Goal: Use online tool/utility: Utilize a website feature to perform a specific function

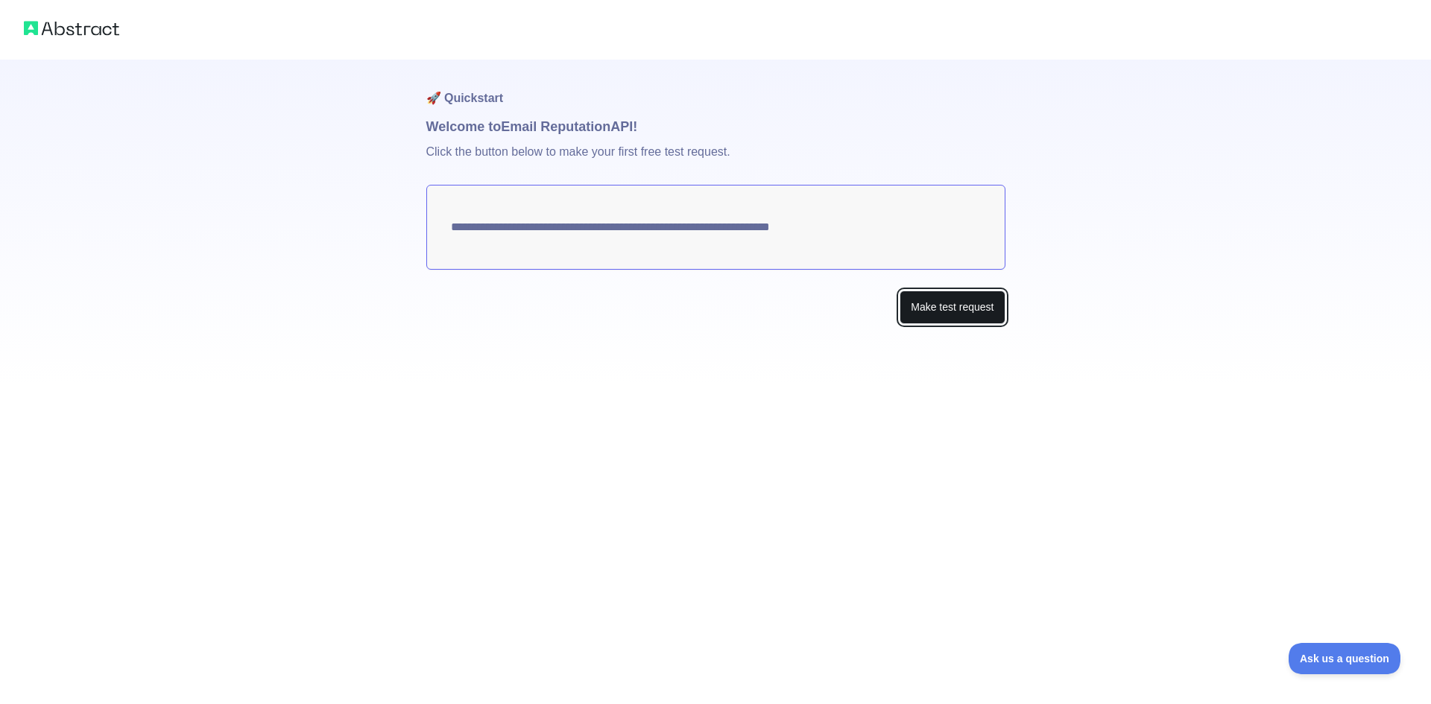
click at [956, 309] on button "Make test request" at bounding box center [952, 308] width 105 height 34
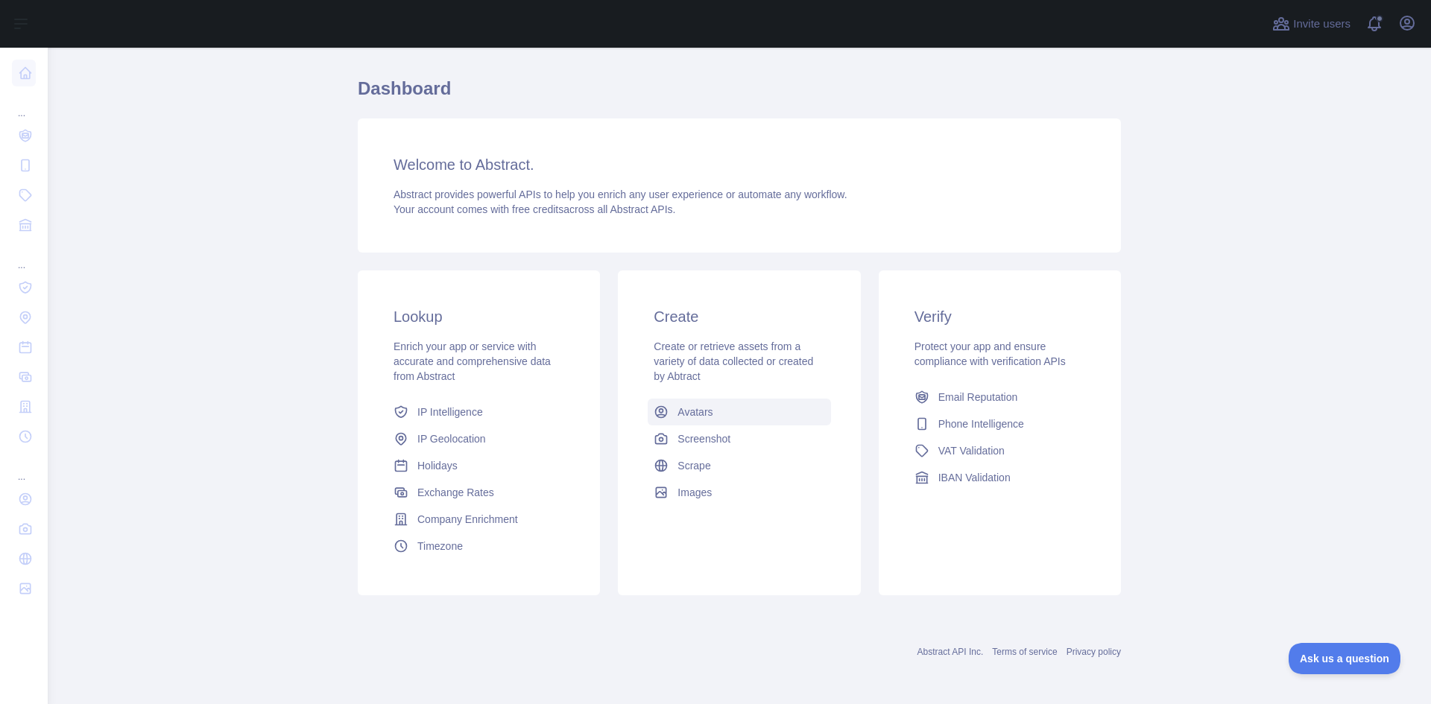
scroll to position [38, 0]
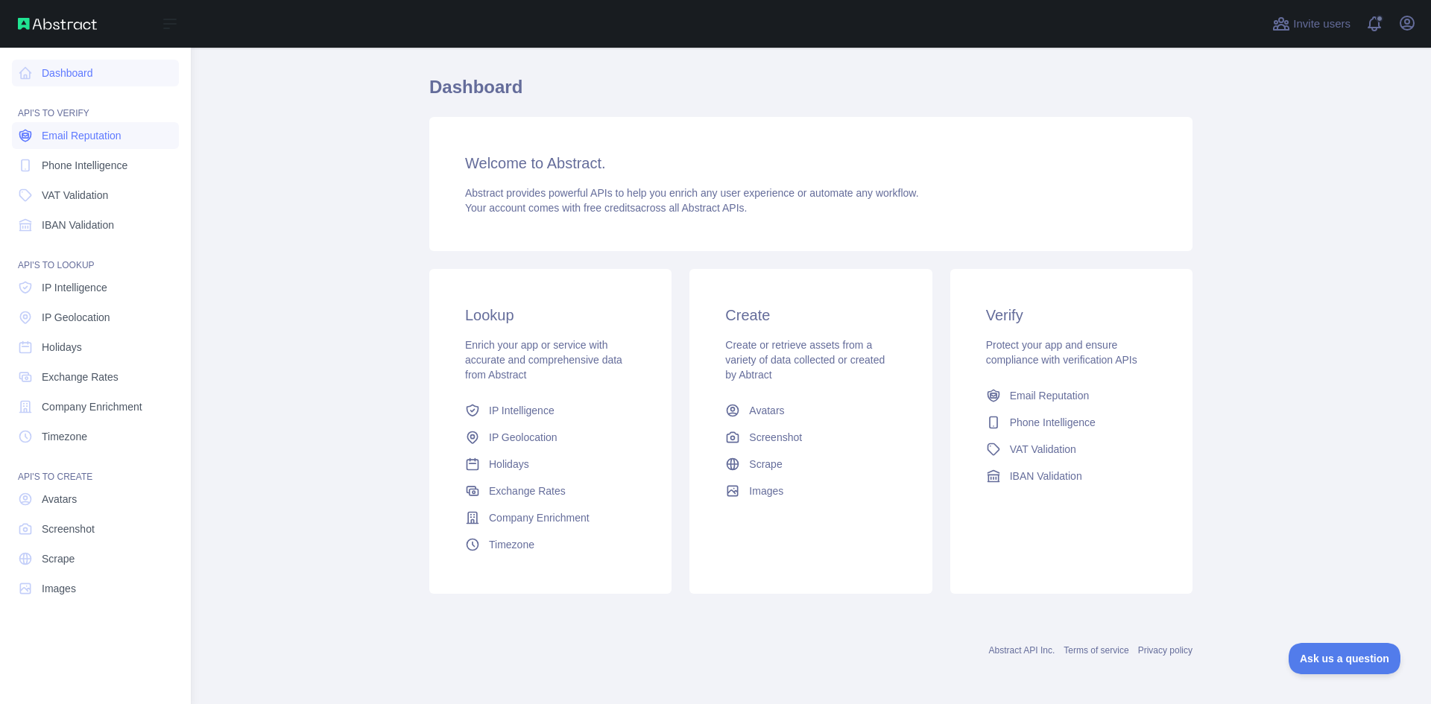
click at [59, 138] on span "Email Reputation" at bounding box center [82, 135] width 80 height 15
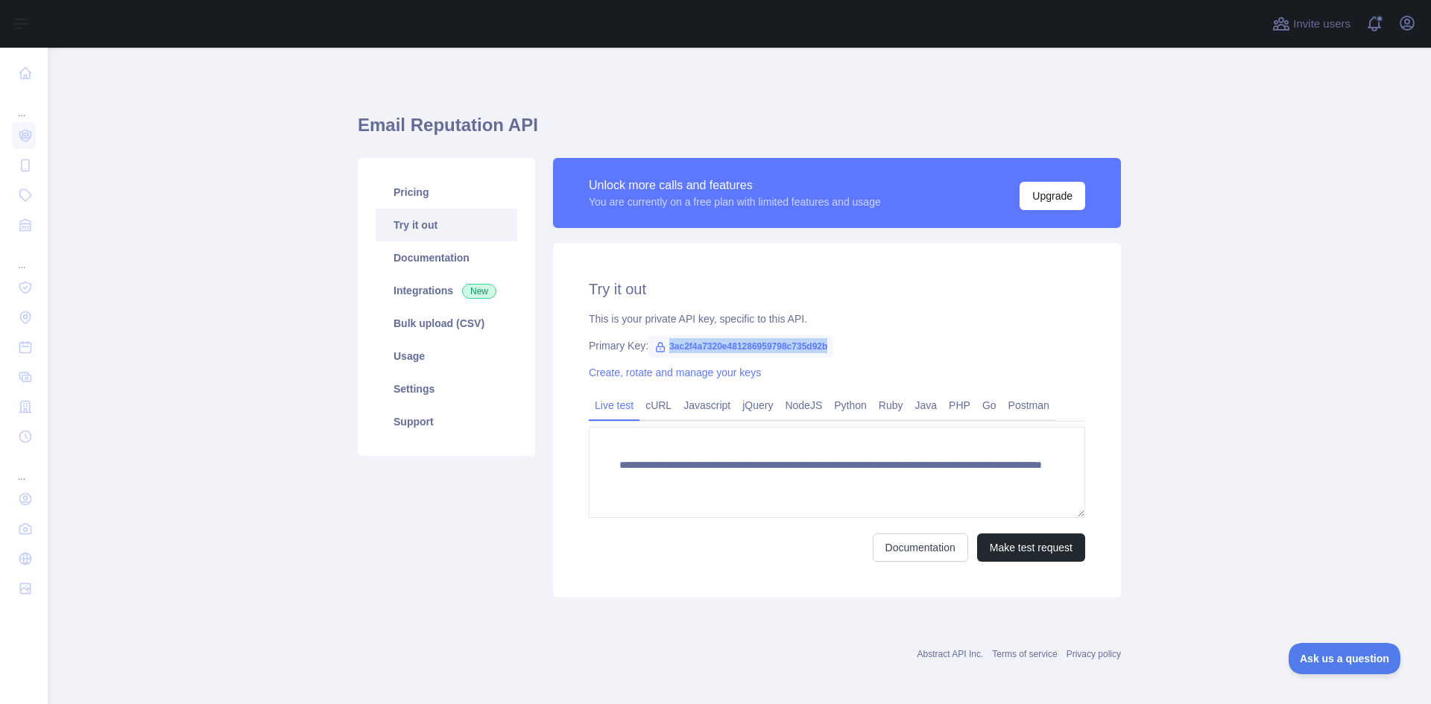
drag, startPoint x: 658, startPoint y: 345, endPoint x: 824, endPoint y: 345, distance: 166.2
click at [824, 345] on span "3ac2f4a7320e481286959798c735d92b" at bounding box center [741, 346] width 185 height 22
copy span "3ac2f4a7320e481286959798c735d92b"
